Goal: Task Accomplishment & Management: Manage account settings

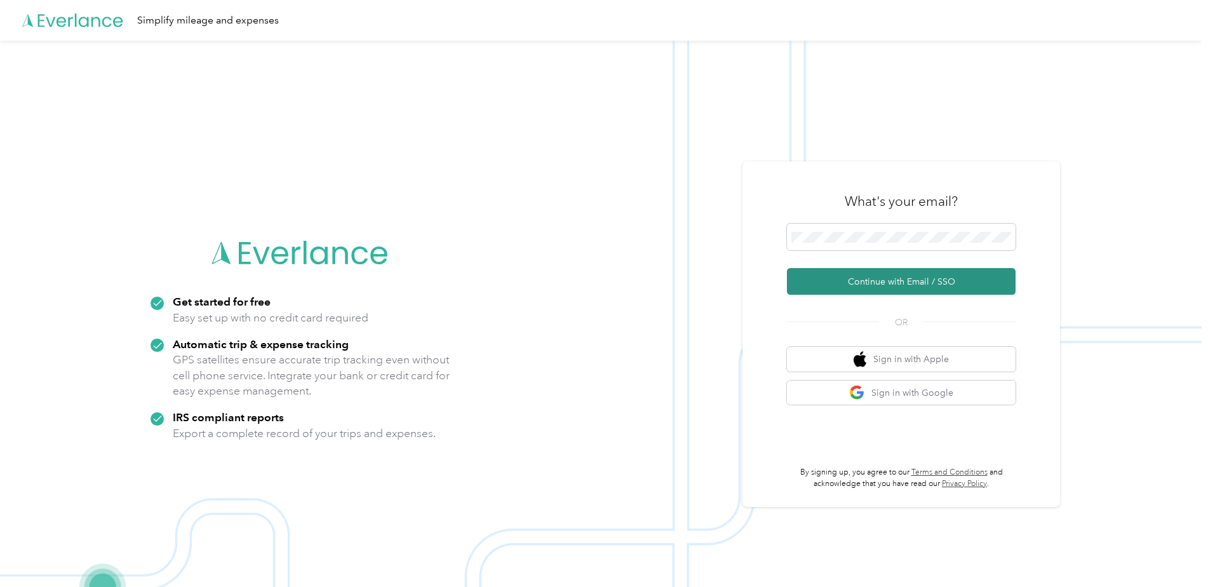
click at [906, 288] on button "Continue with Email / SSO" at bounding box center [901, 281] width 229 height 27
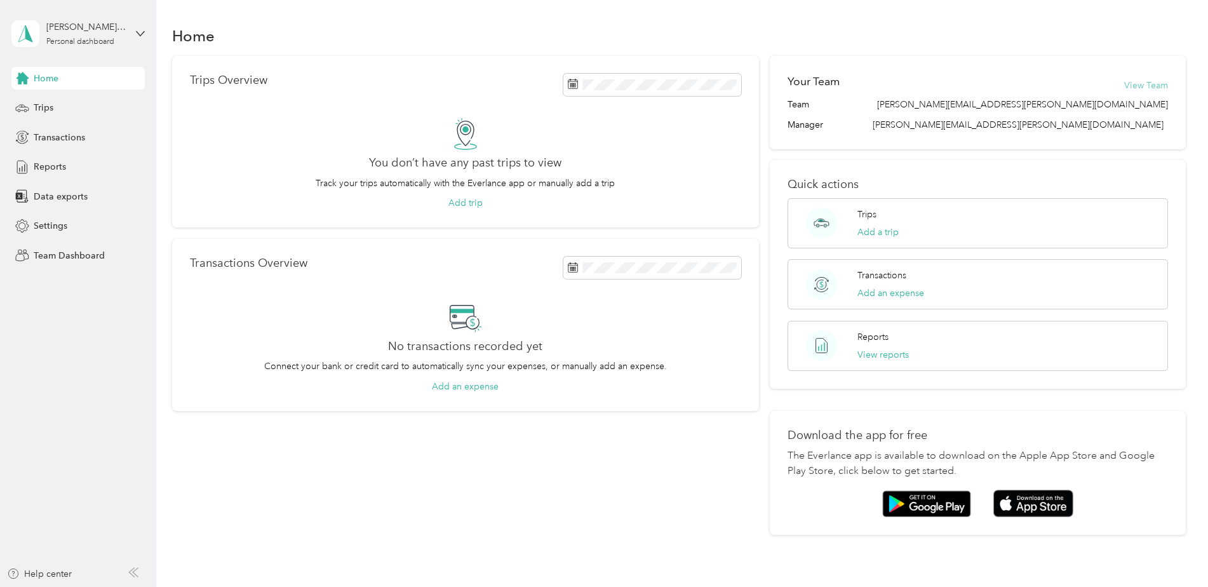
click at [1146, 81] on button "View Team" at bounding box center [1146, 85] width 44 height 13
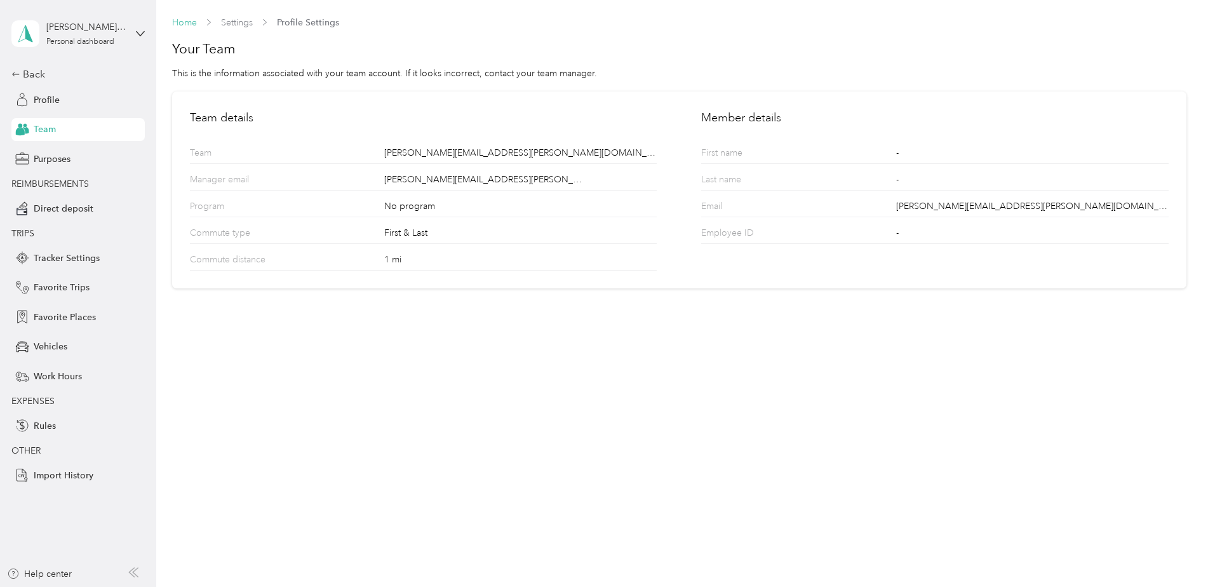
click at [187, 25] on link "Home" at bounding box center [184, 22] width 25 height 11
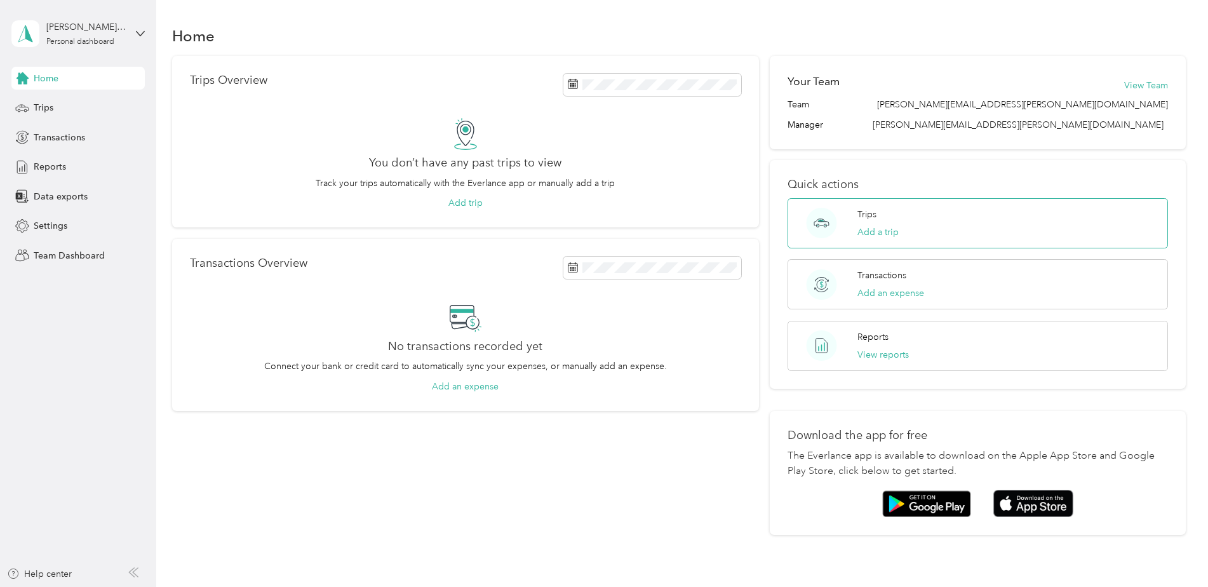
click at [911, 223] on div "Trips Add a trip" at bounding box center [977, 223] width 380 height 50
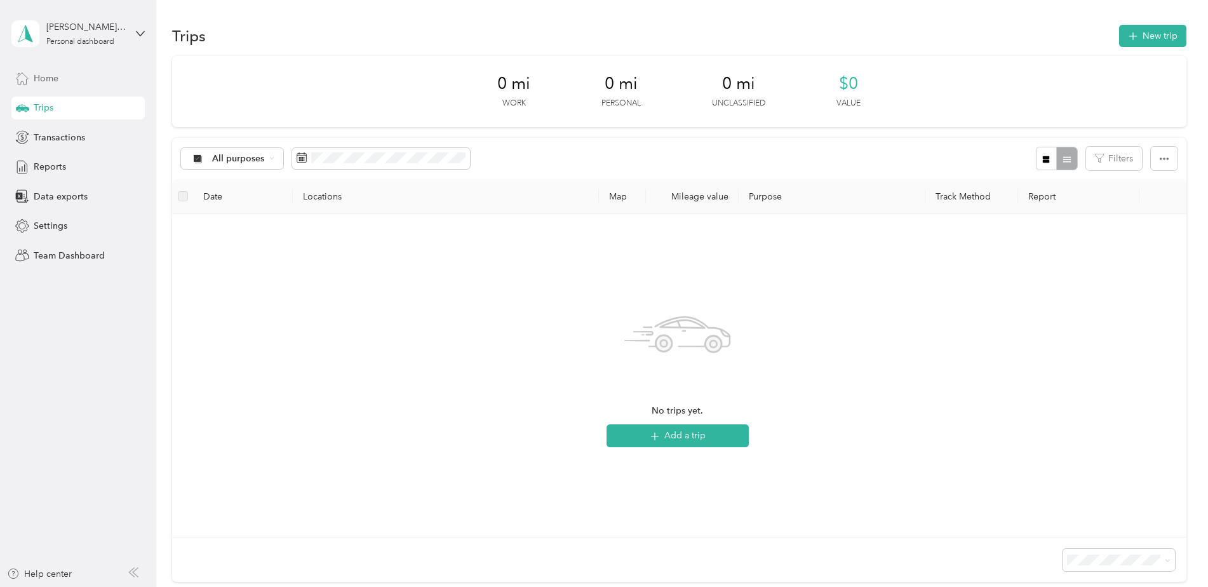
click at [41, 77] on span "Home" at bounding box center [46, 78] width 25 height 13
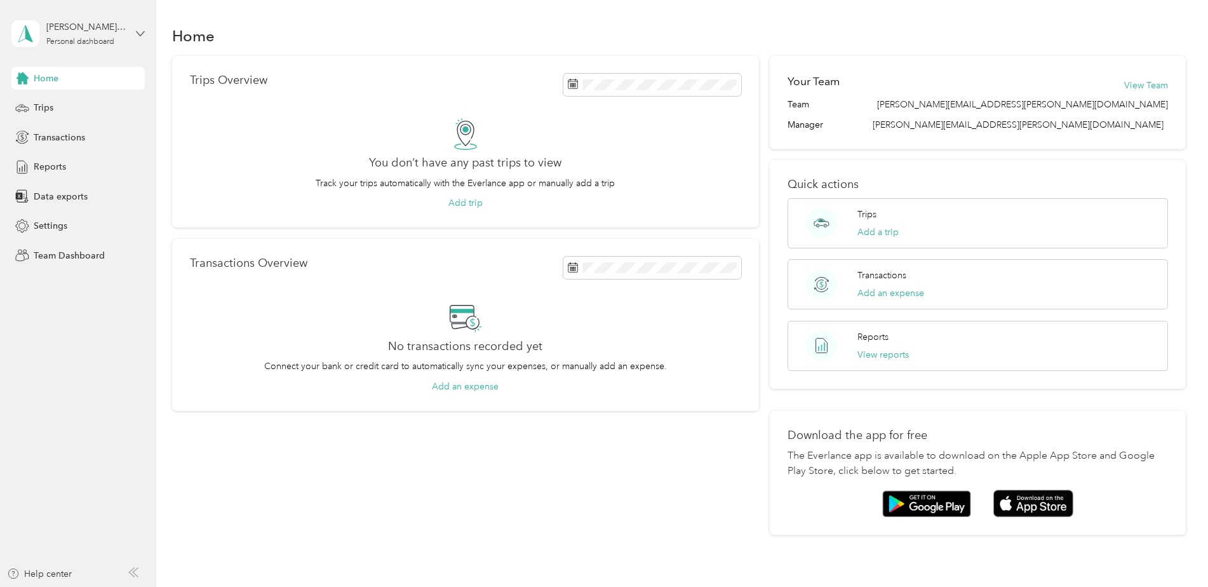
click at [141, 32] on icon at bounding box center [140, 33] width 9 height 9
click at [65, 102] on div "Team dashboard" at bounding box center [57, 99] width 68 height 13
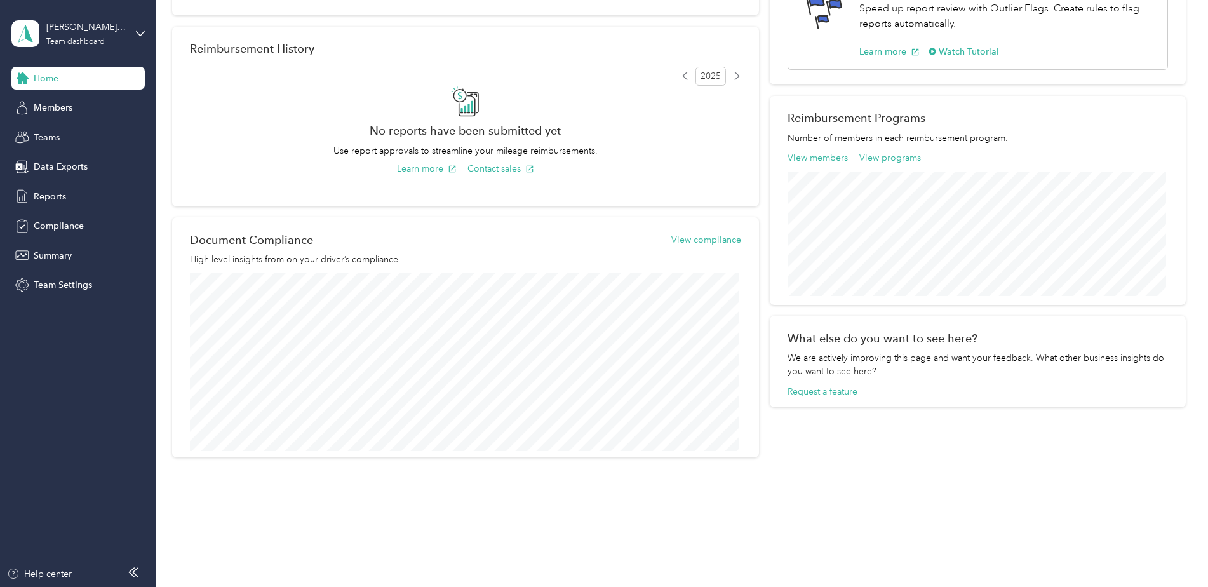
scroll to position [302, 0]
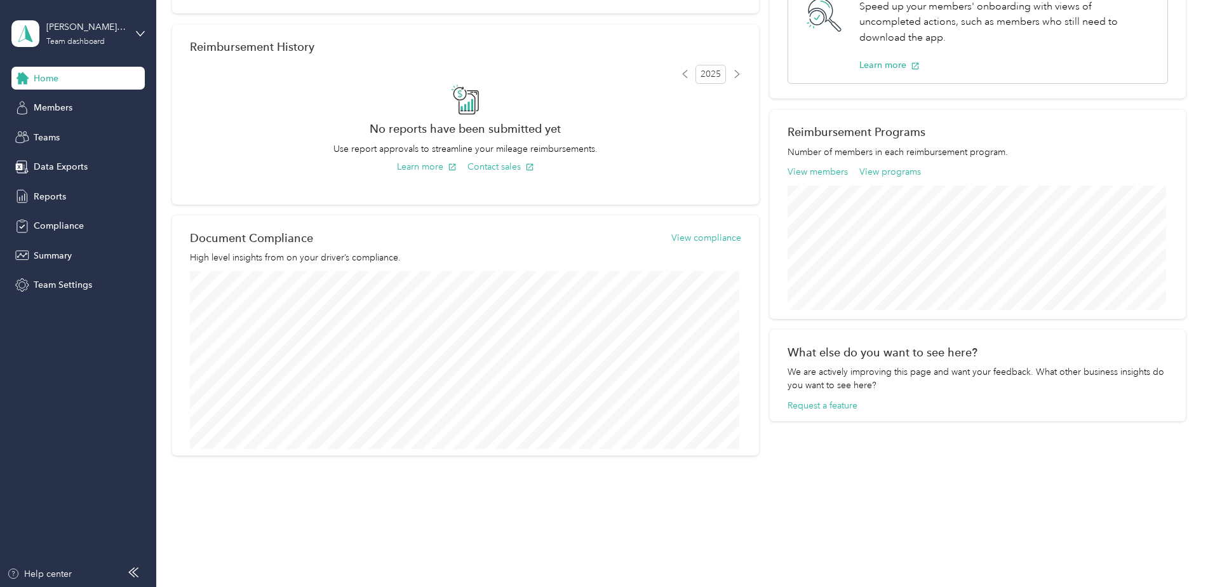
click at [281, 107] on span at bounding box center [465, 100] width 551 height 32
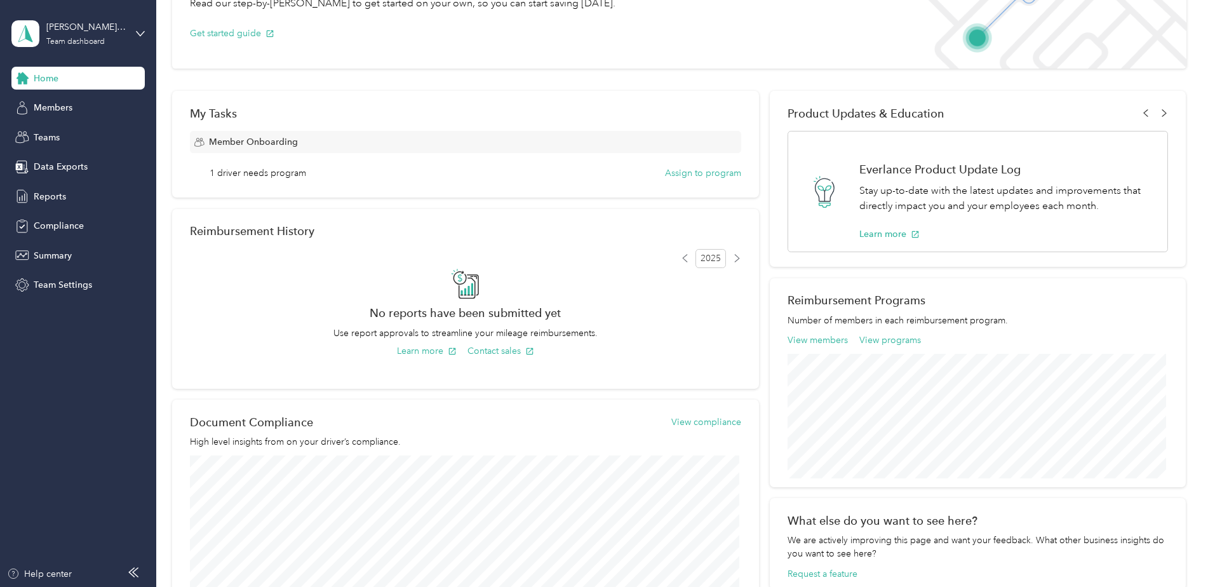
scroll to position [112, 0]
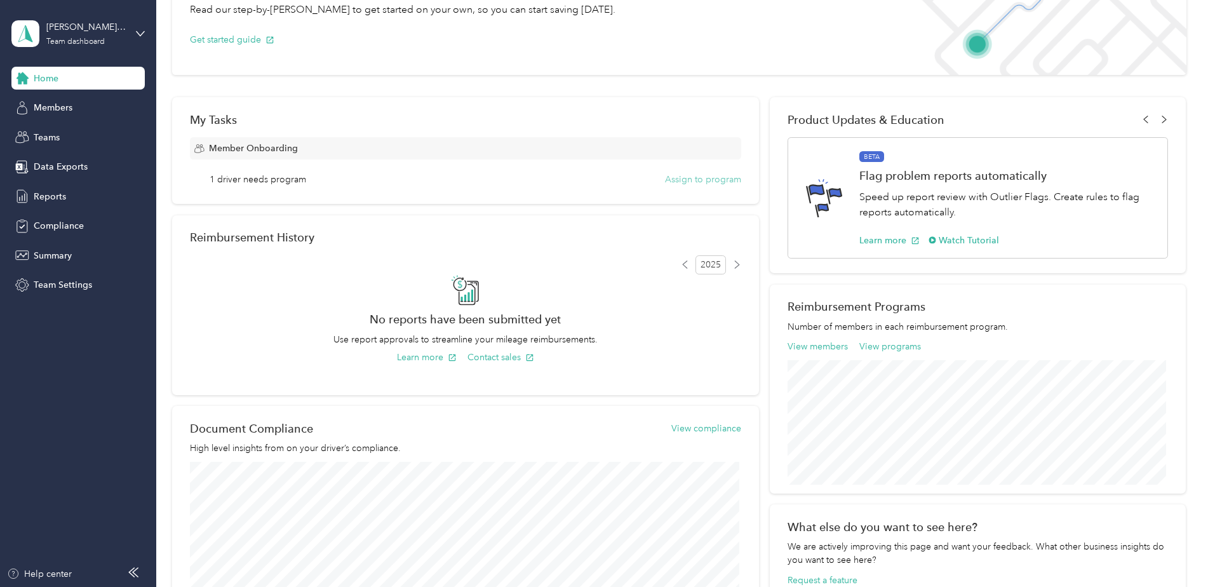
click at [693, 180] on button "Assign to program" at bounding box center [703, 179] width 76 height 13
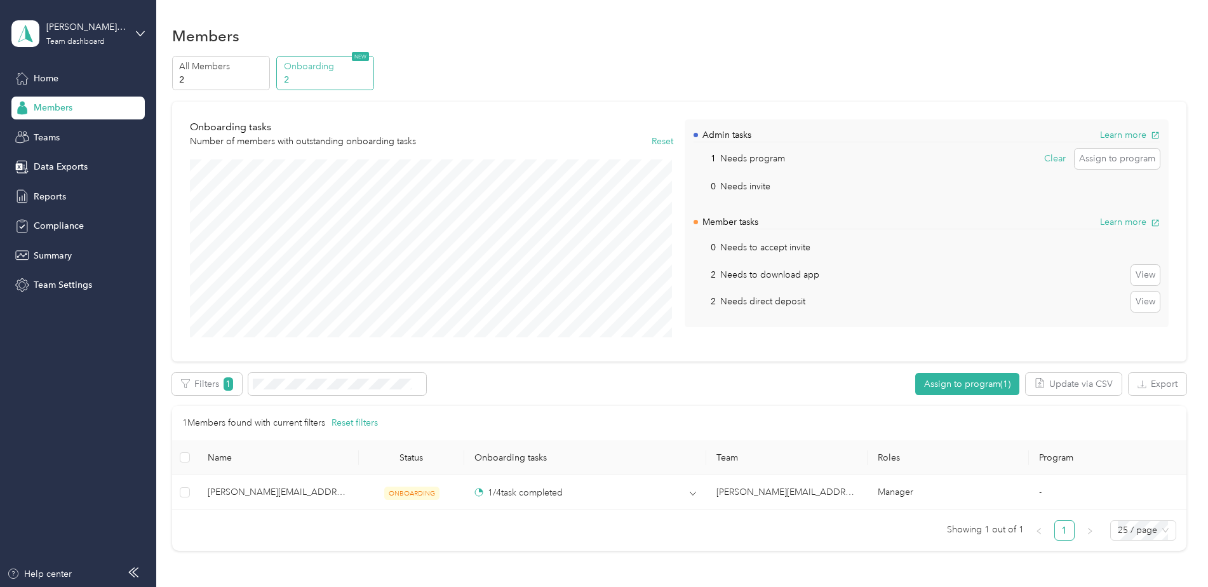
click at [320, 79] on p "2" at bounding box center [327, 79] width 86 height 13
click at [231, 67] on p "All Members" at bounding box center [222, 66] width 86 height 13
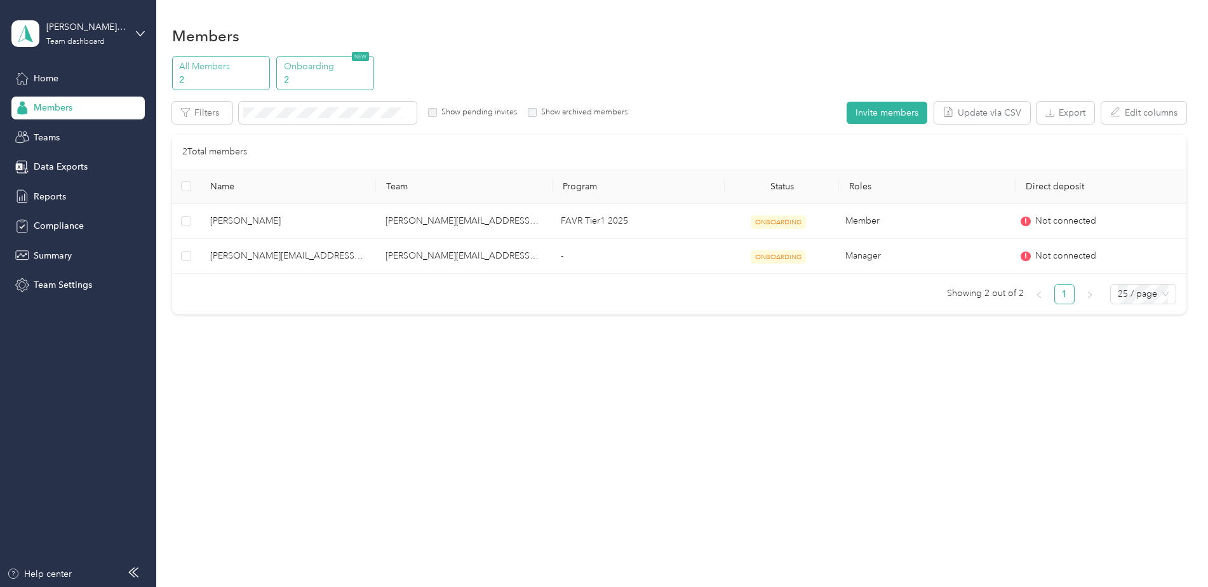
click at [309, 70] on p "Onboarding" at bounding box center [327, 66] width 86 height 13
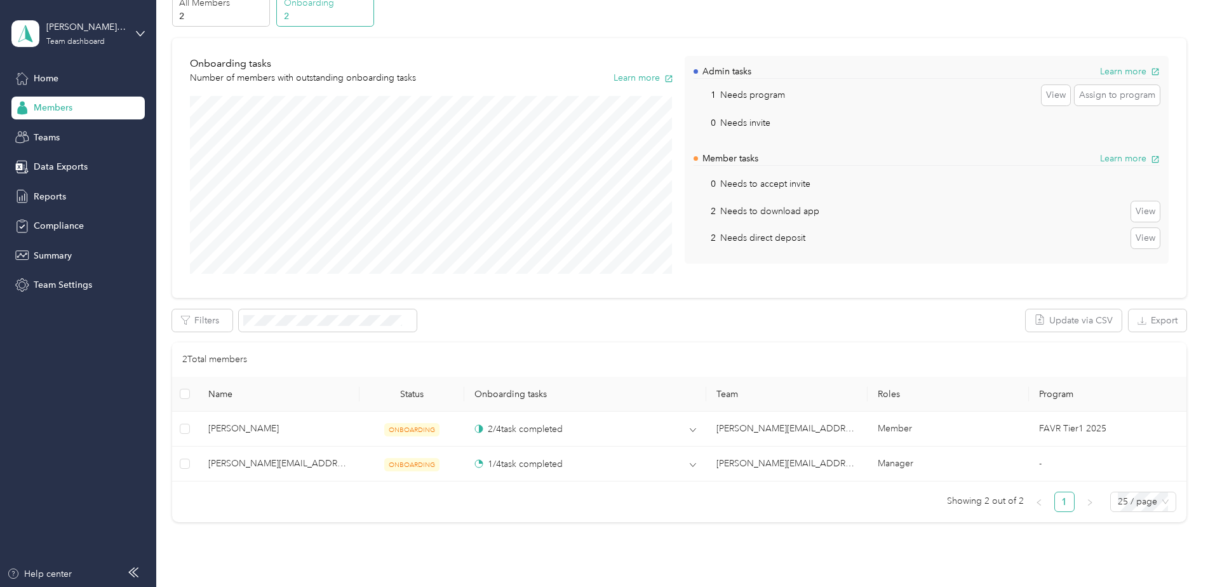
scroll to position [141, 0]
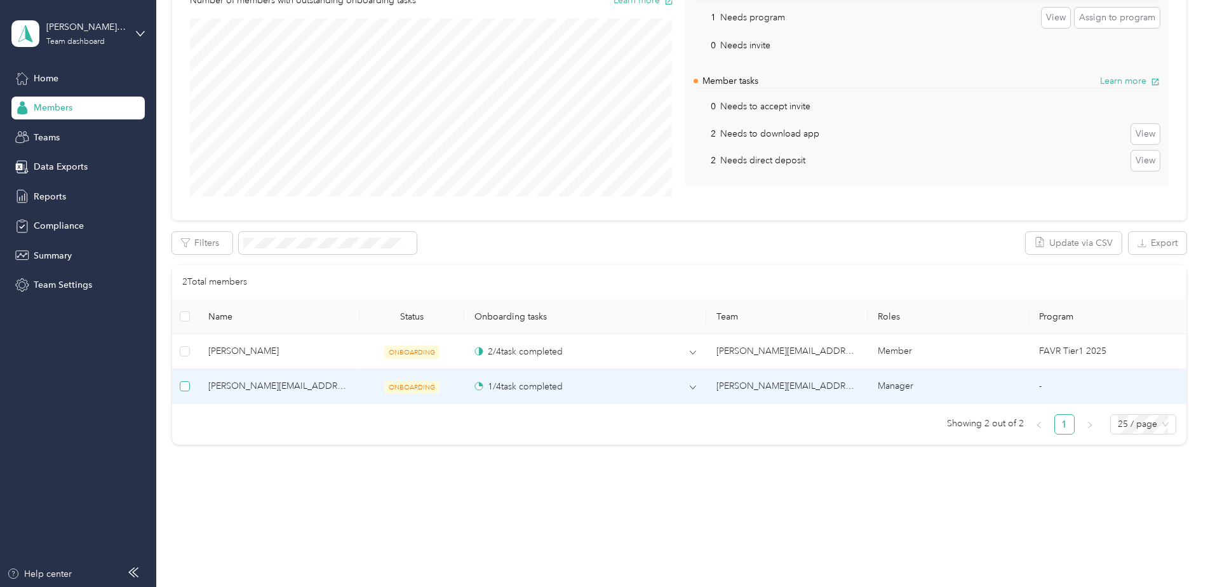
click at [180, 392] on label at bounding box center [185, 386] width 10 height 14
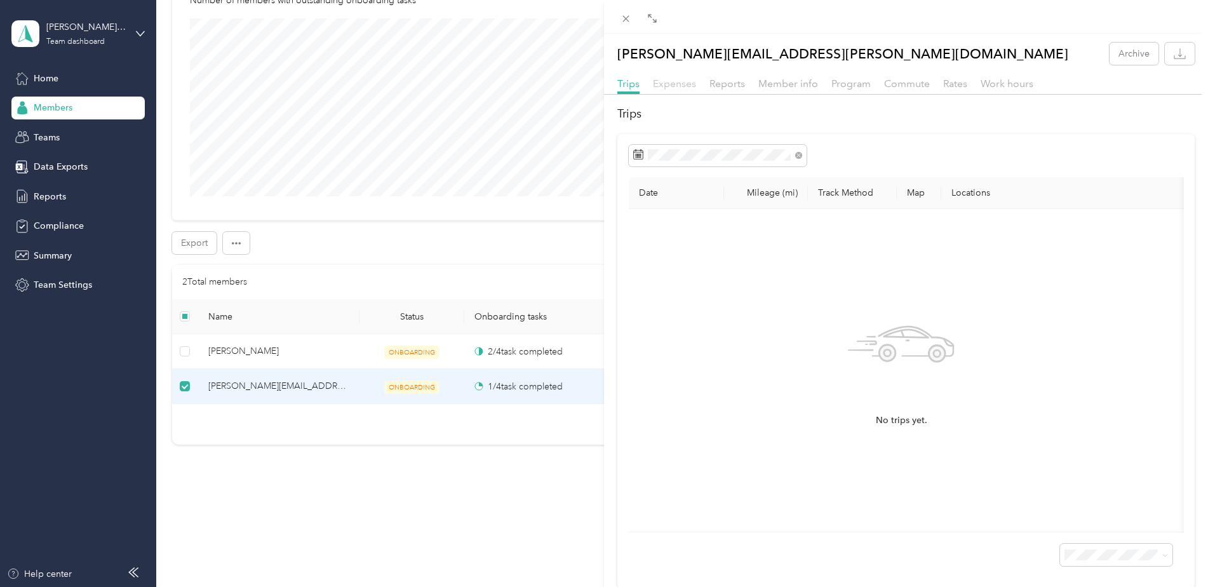
click at [671, 85] on span "Expenses" at bounding box center [674, 83] width 43 height 12
click at [188, 355] on div "[PERSON_NAME][EMAIL_ADDRESS][PERSON_NAME][DOMAIN_NAME] Archive Trips Expenses R…" at bounding box center [604, 293] width 1208 height 587
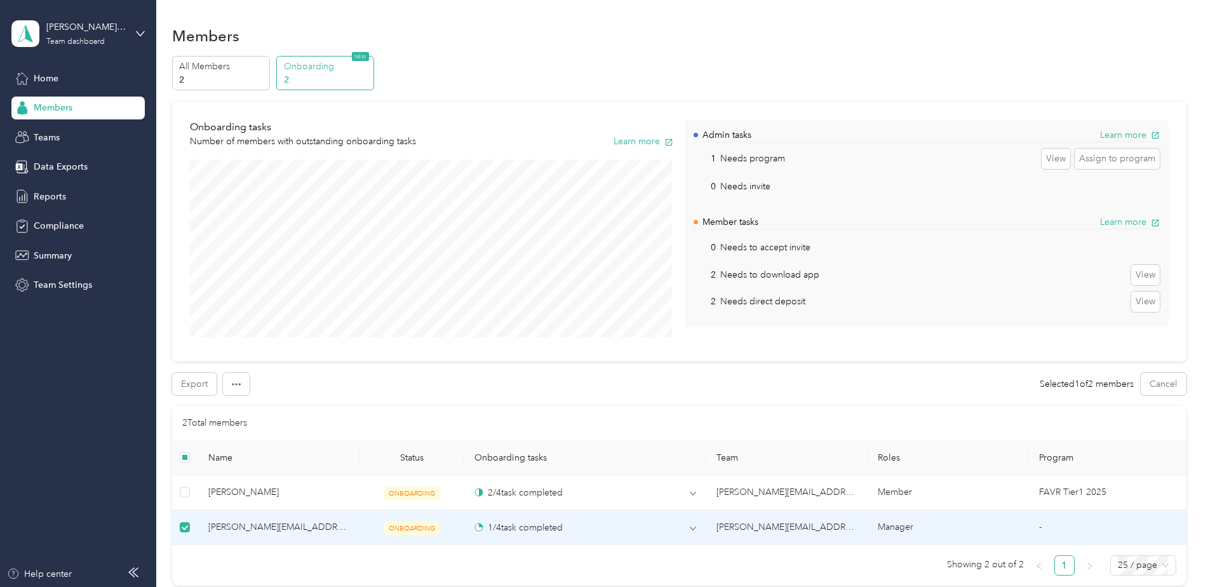
click at [320, 82] on p "2" at bounding box center [327, 79] width 86 height 13
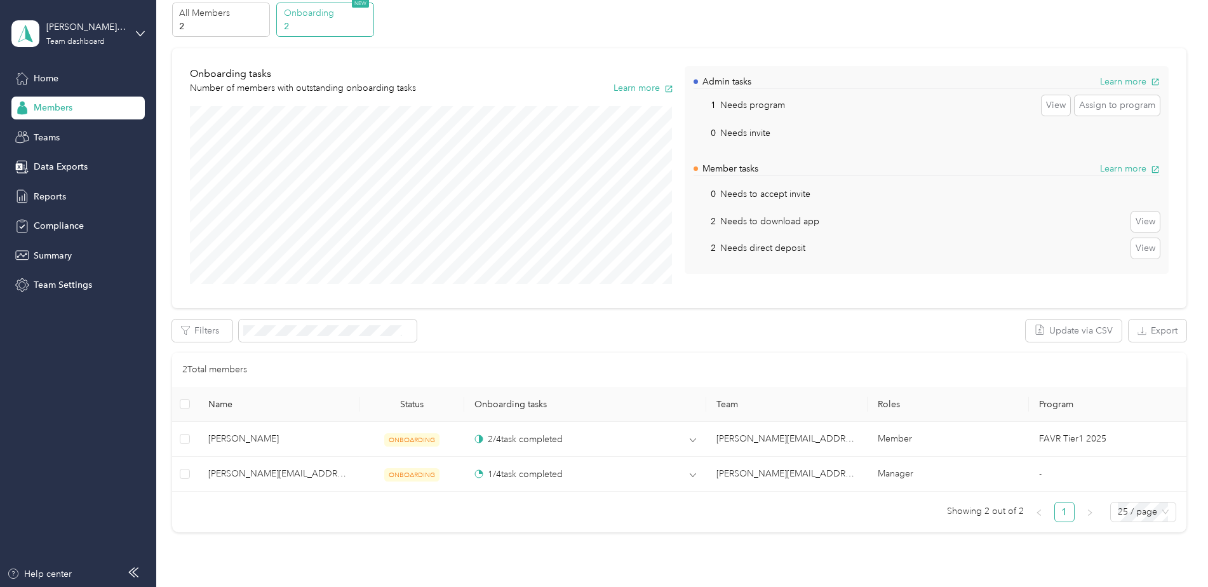
scroll to position [127, 0]
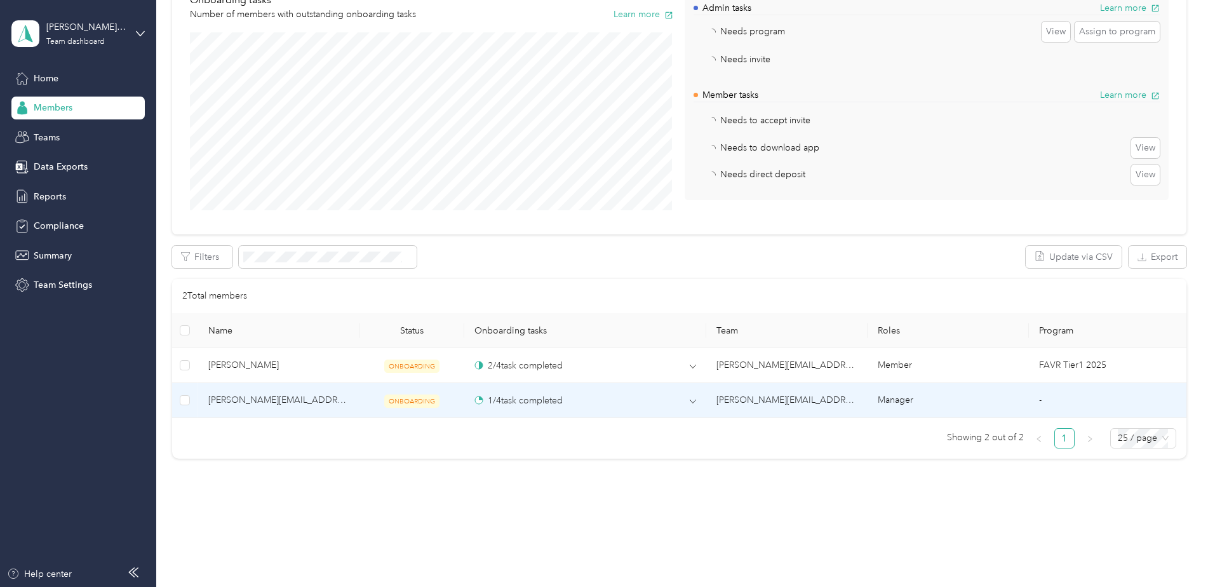
click at [354, 404] on td "[PERSON_NAME][EMAIL_ADDRESS][PERSON_NAME][DOMAIN_NAME] (You)" at bounding box center [278, 400] width 161 height 35
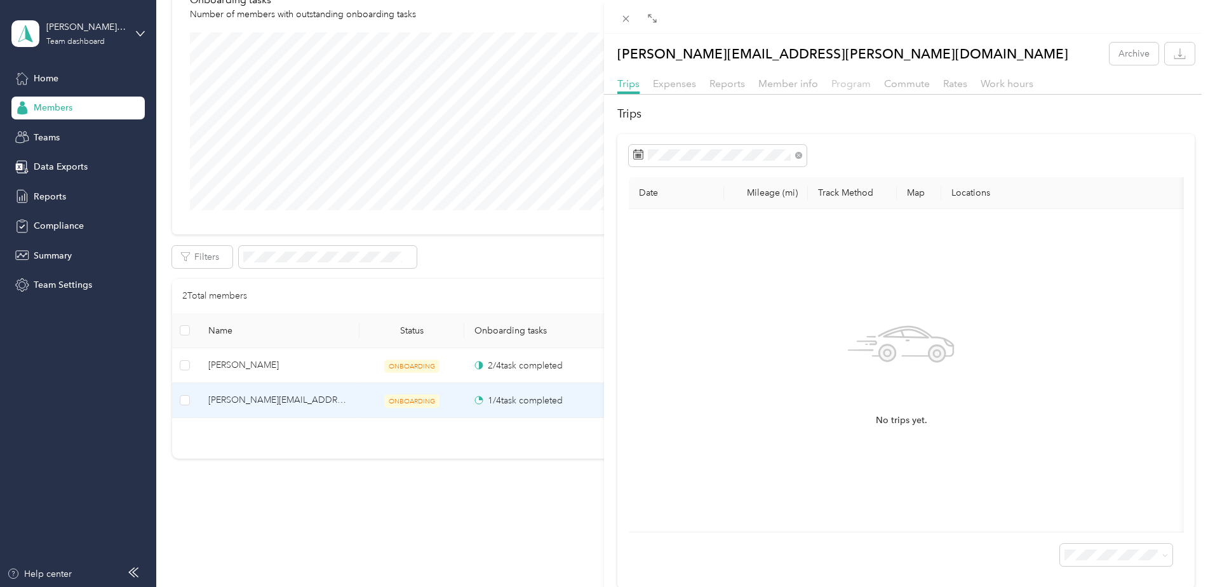
click at [846, 84] on span "Program" at bounding box center [850, 83] width 39 height 12
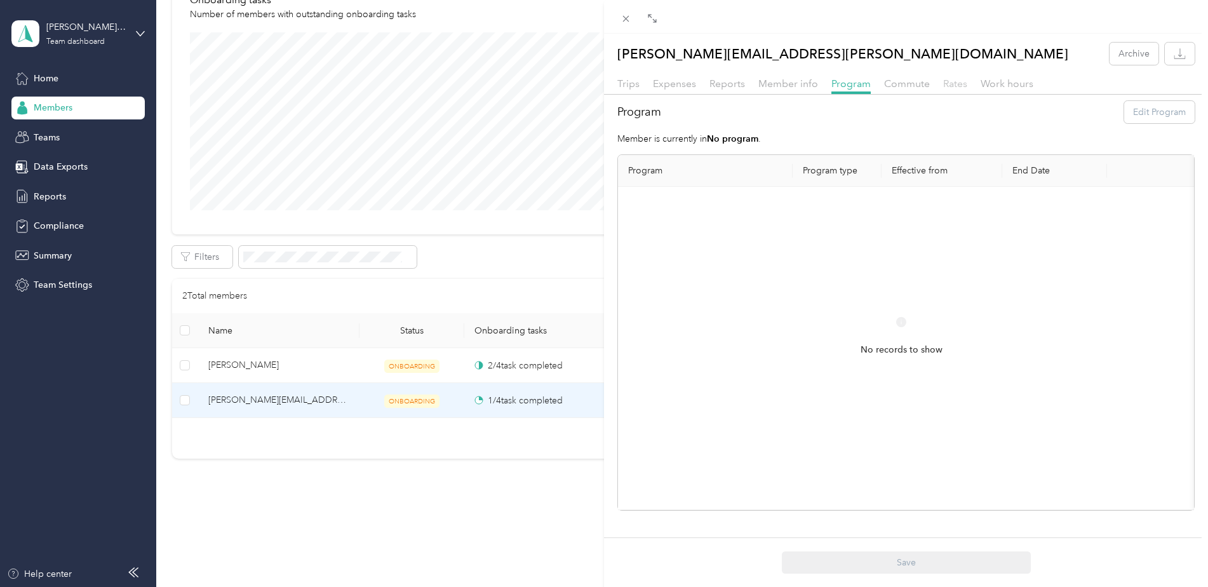
click at [946, 86] on span "Rates" at bounding box center [955, 83] width 24 height 12
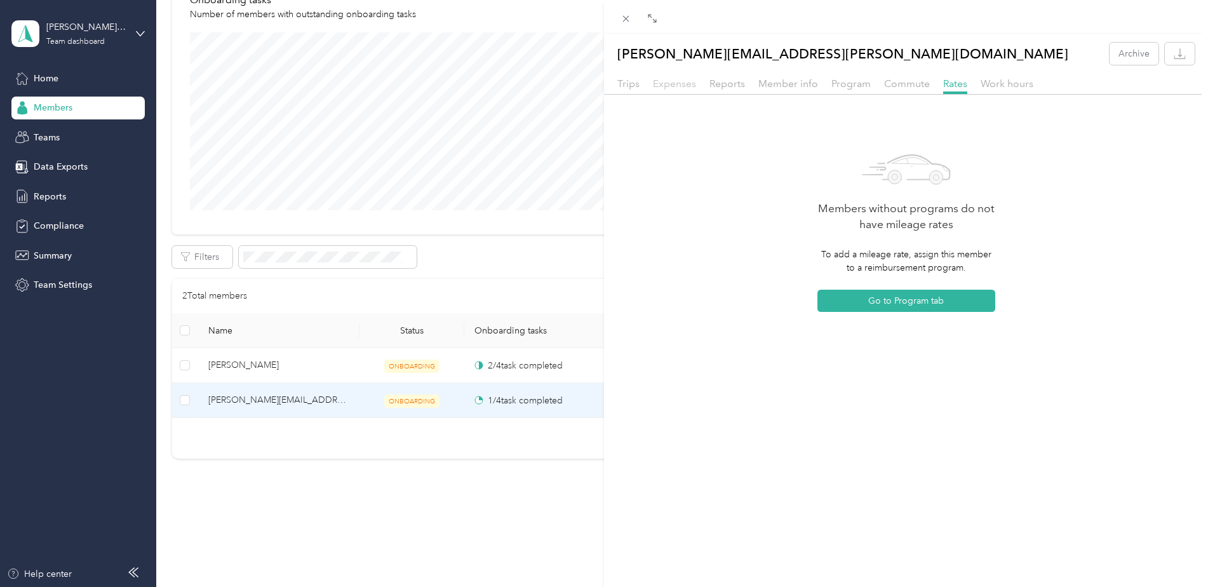
click at [670, 83] on span "Expenses" at bounding box center [674, 83] width 43 height 12
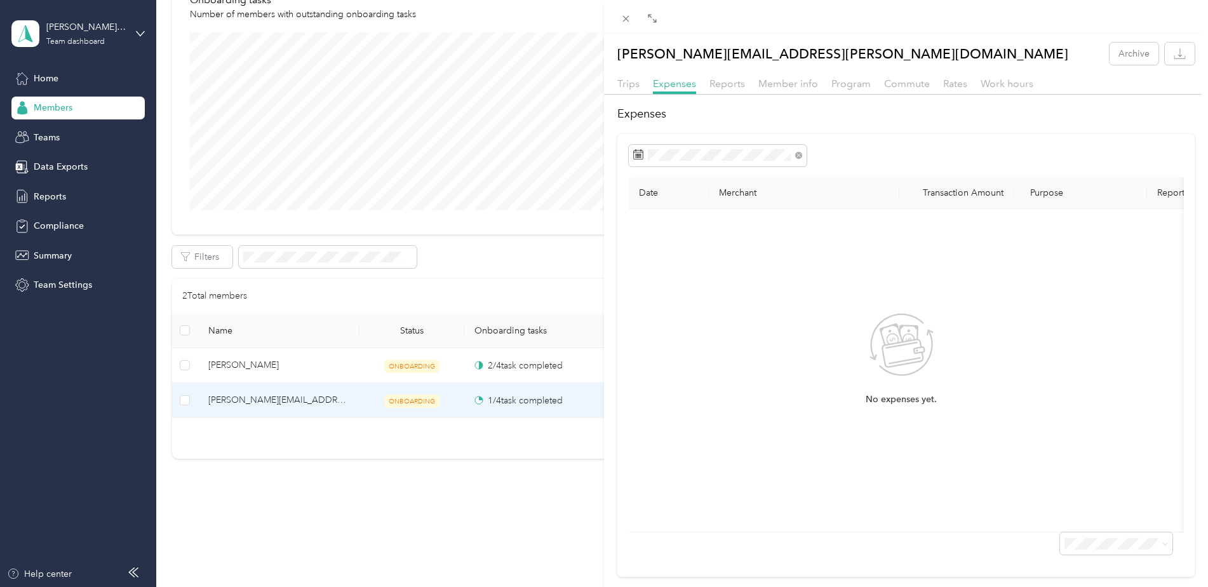
click at [187, 401] on div "[PERSON_NAME][EMAIL_ADDRESS][PERSON_NAME][DOMAIN_NAME] Archive Trips Expenses R…" at bounding box center [604, 293] width 1208 height 587
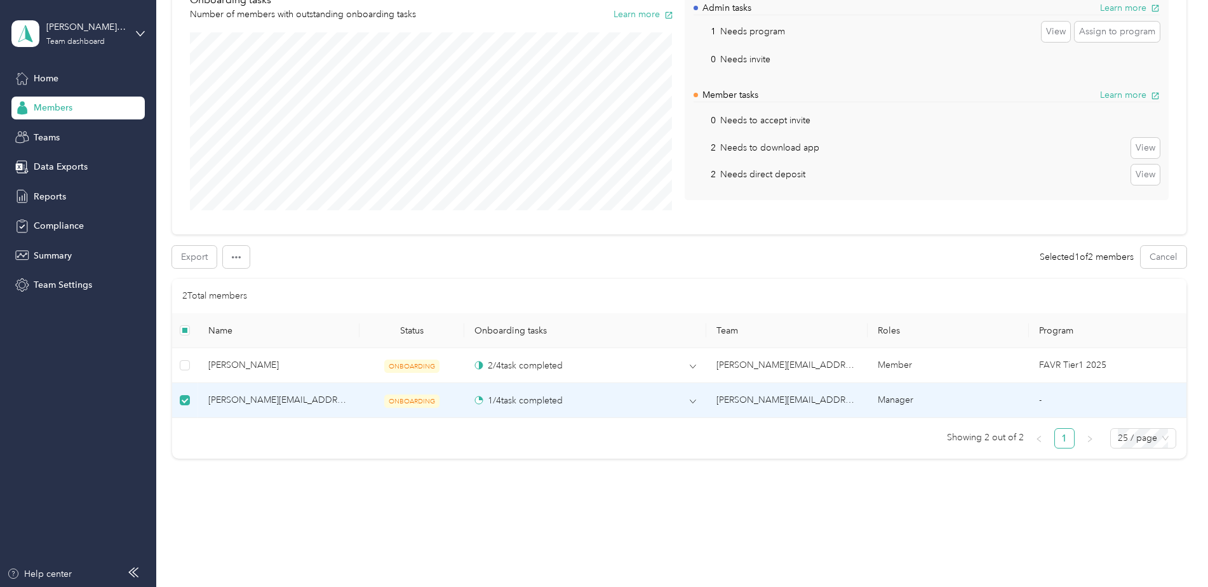
click at [695, 403] on td "1 / 4 task completed" at bounding box center [585, 400] width 242 height 35
click at [690, 402] on icon at bounding box center [693, 401] width 6 height 6
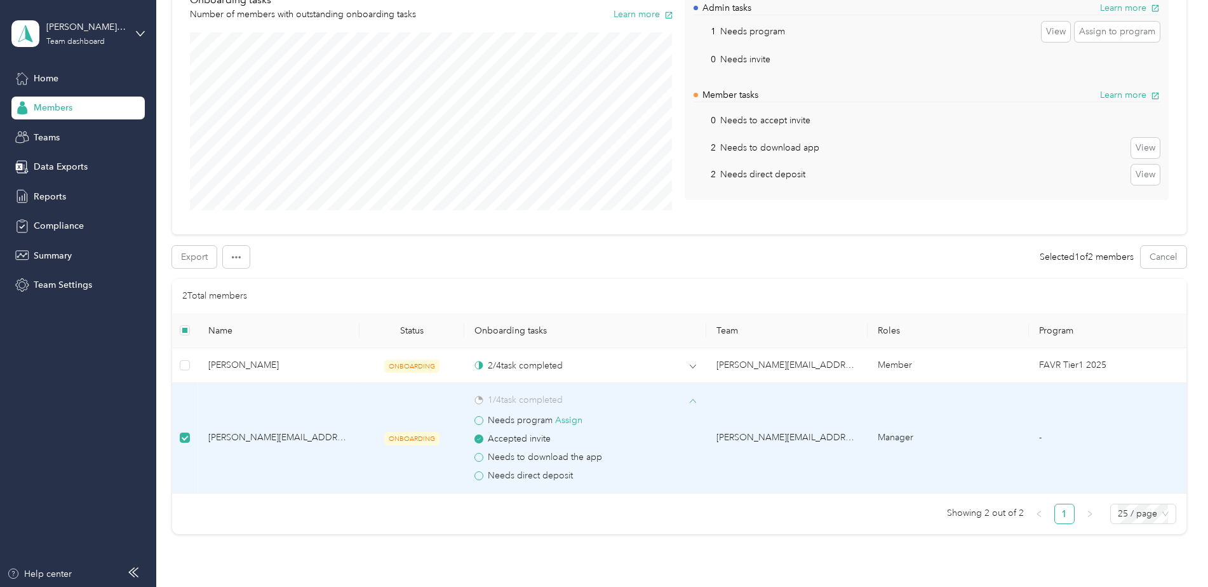
click at [477, 460] on span at bounding box center [478, 457] width 9 height 9
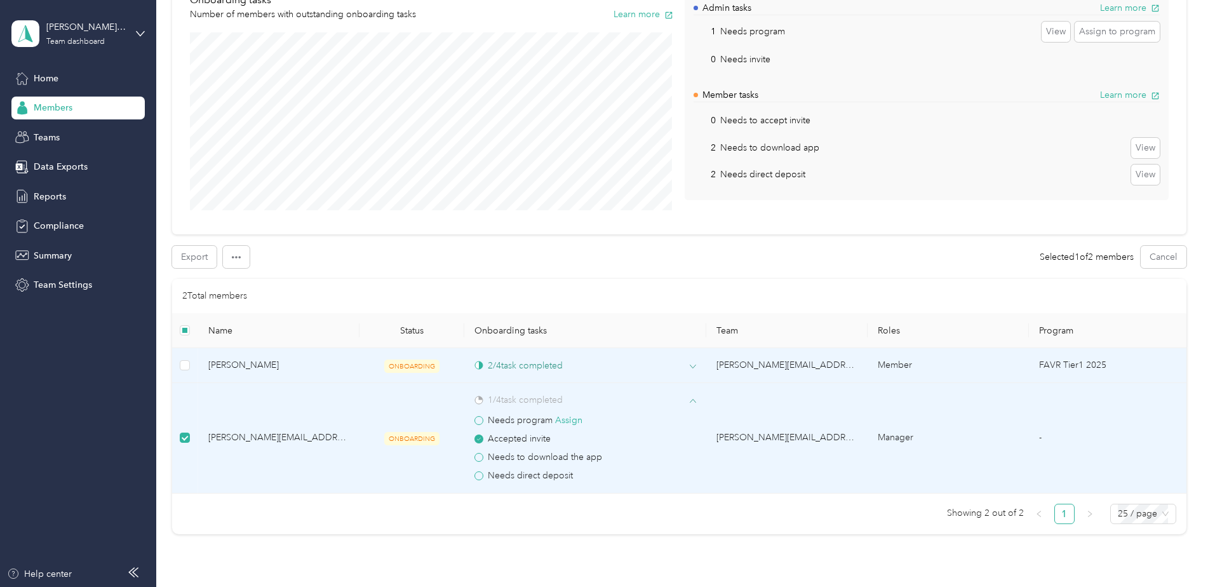
click at [690, 367] on icon at bounding box center [693, 366] width 6 height 6
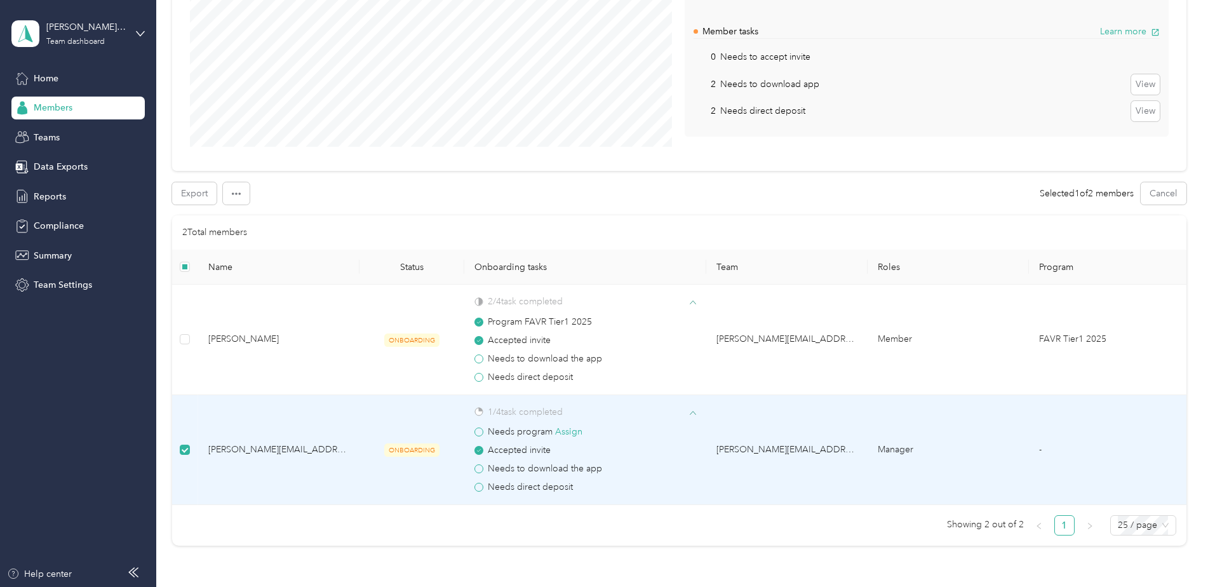
scroll to position [254, 0]
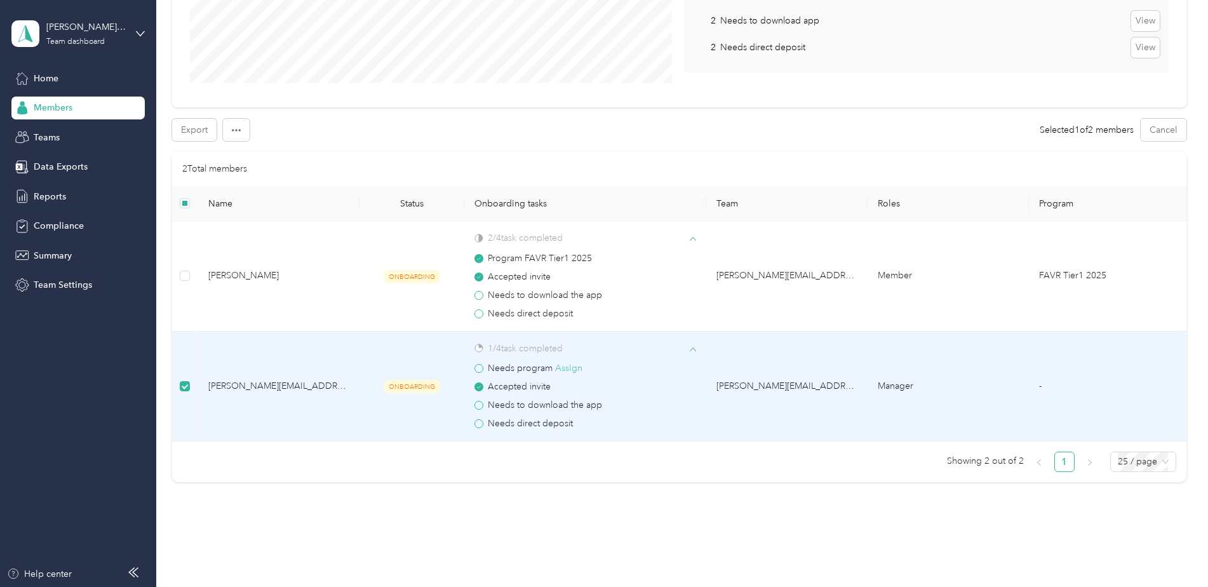
click at [571, 368] on button "Assign" at bounding box center [568, 368] width 27 height 14
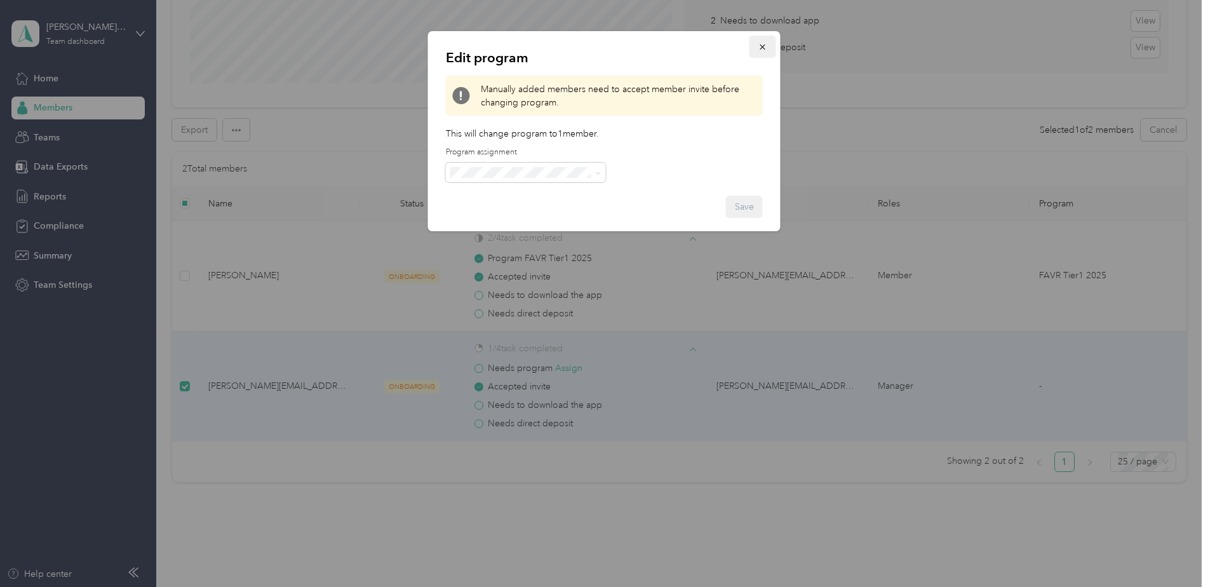
click at [766, 50] on button "button" at bounding box center [762, 47] width 27 height 22
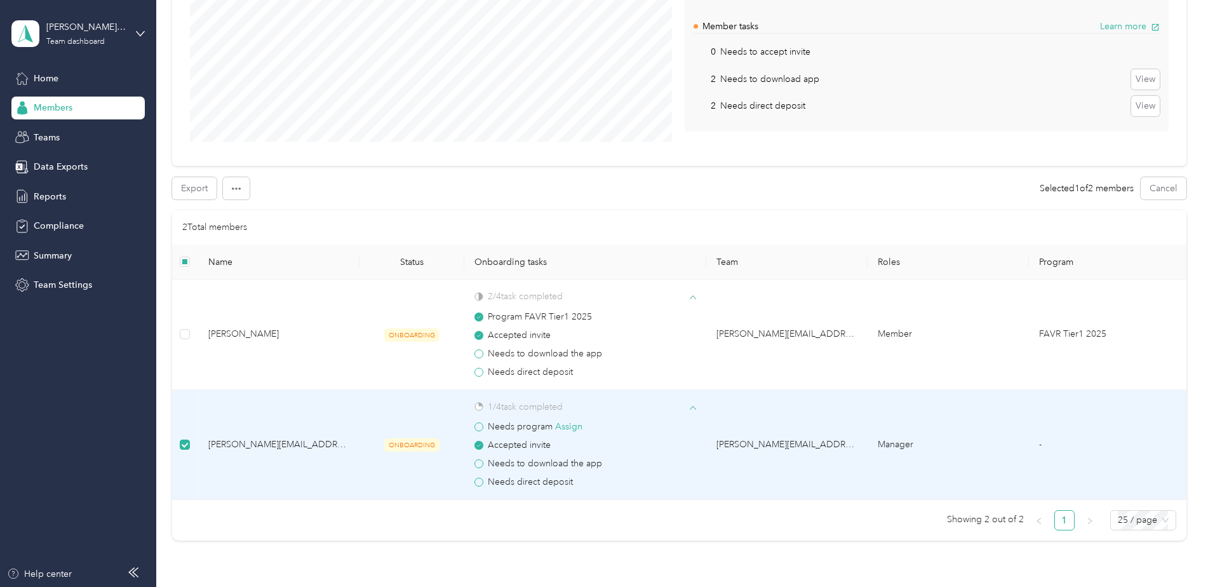
scroll to position [0, 0]
